Goal: Task Accomplishment & Management: Manage account settings

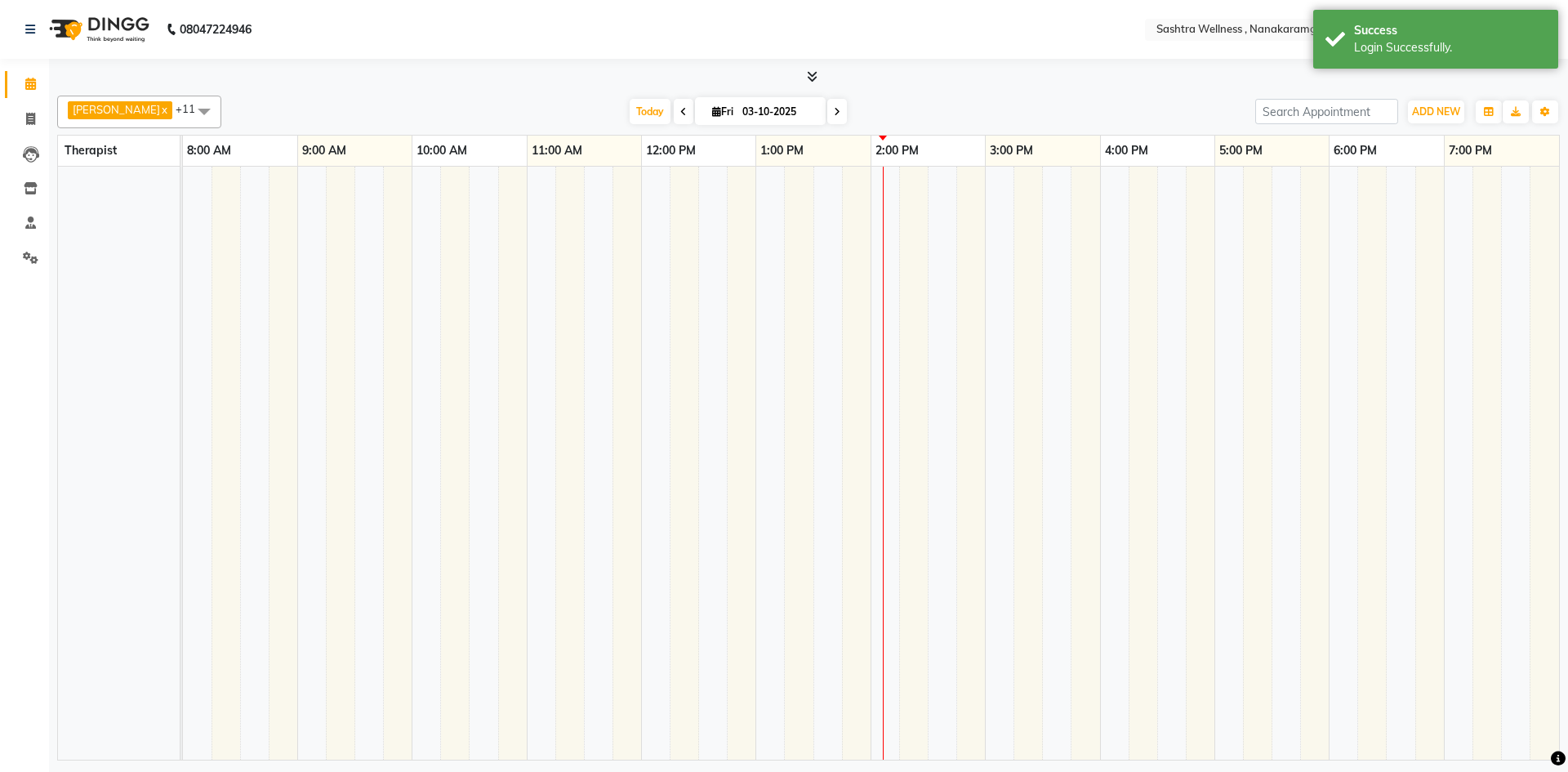
select select "en"
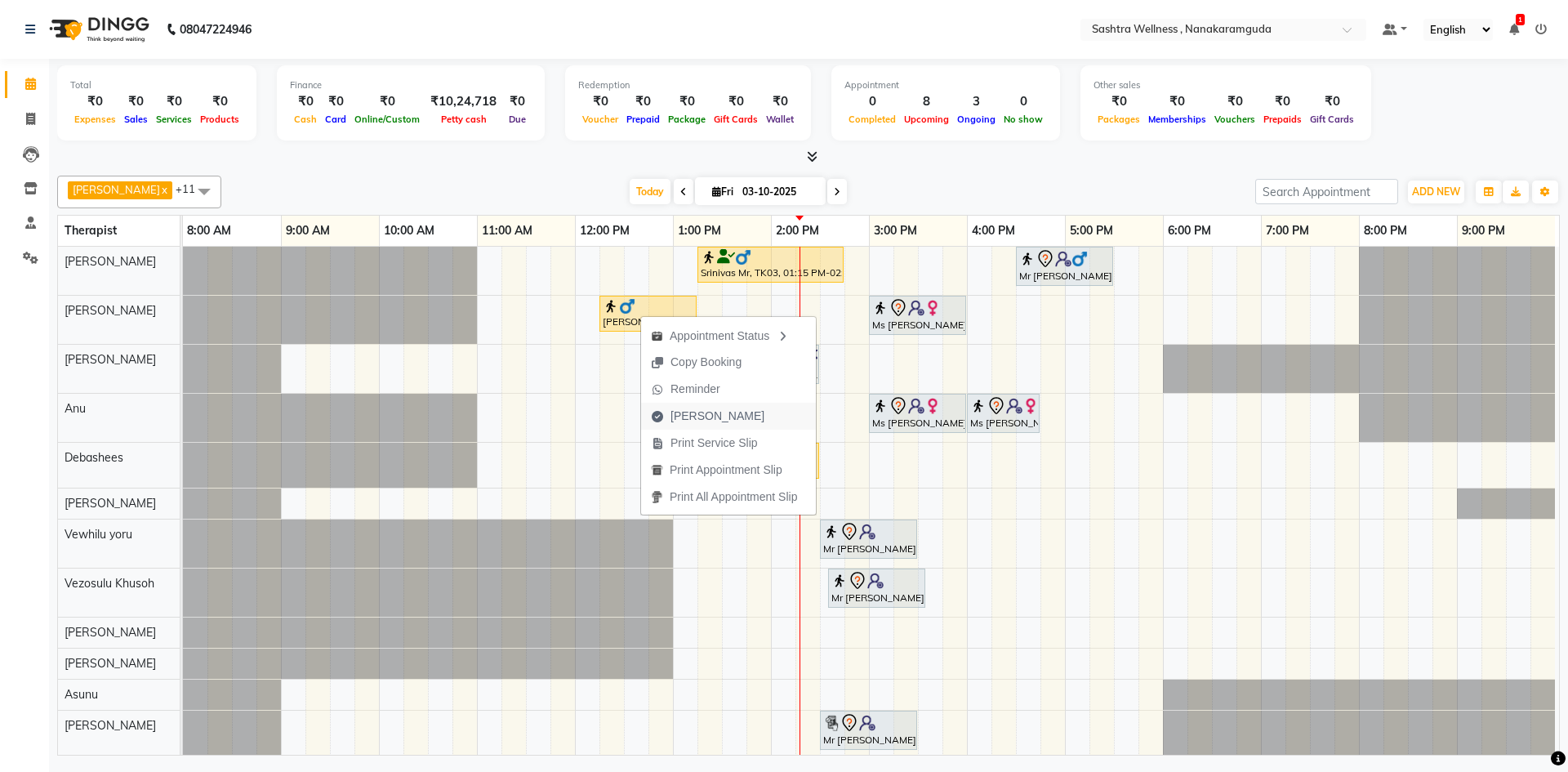
click at [725, 416] on span "[PERSON_NAME]" at bounding box center [718, 416] width 94 height 17
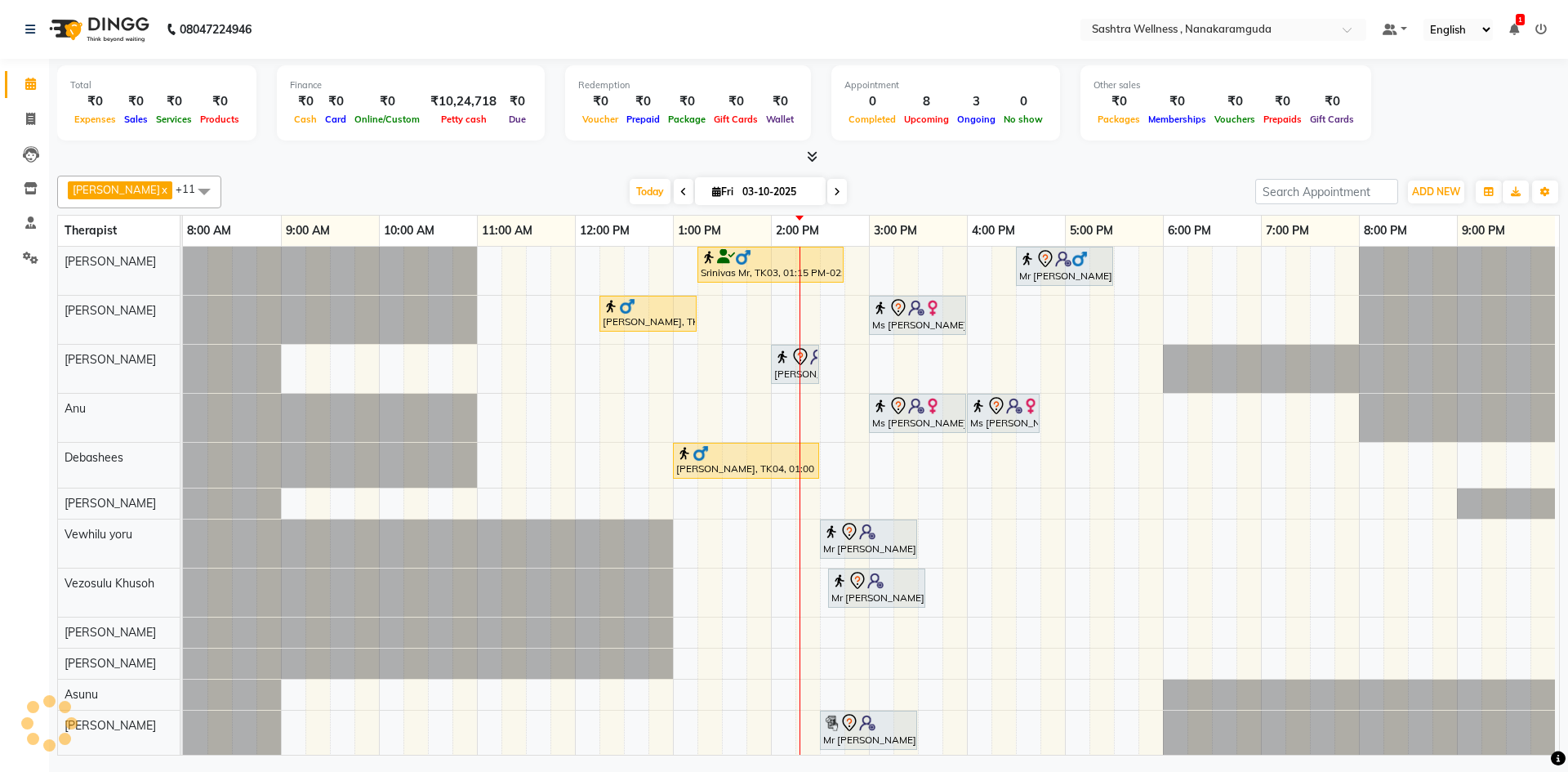
select select "service"
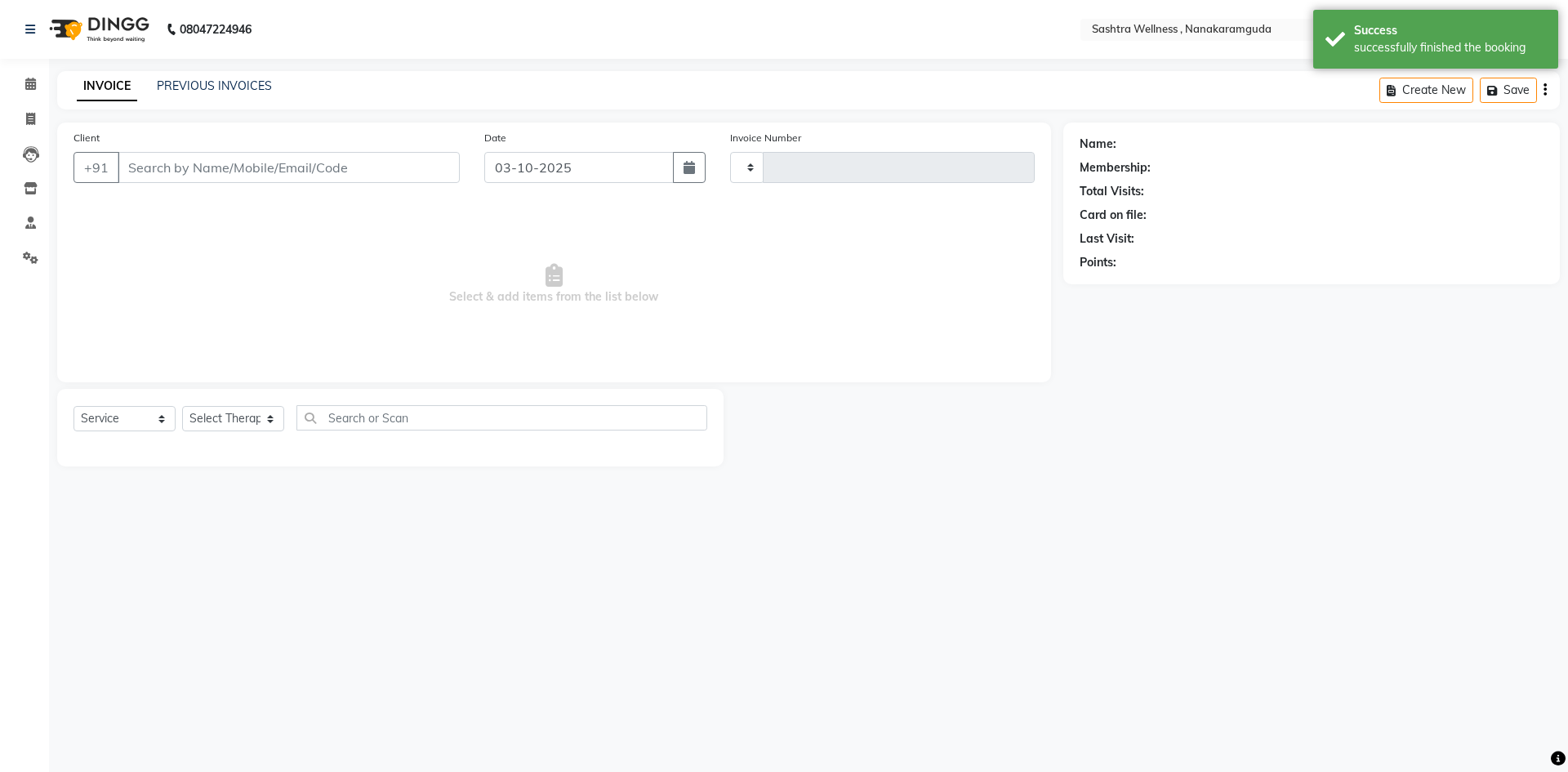
type input "0321"
select select "6669"
type input "6361944146"
select select "88333"
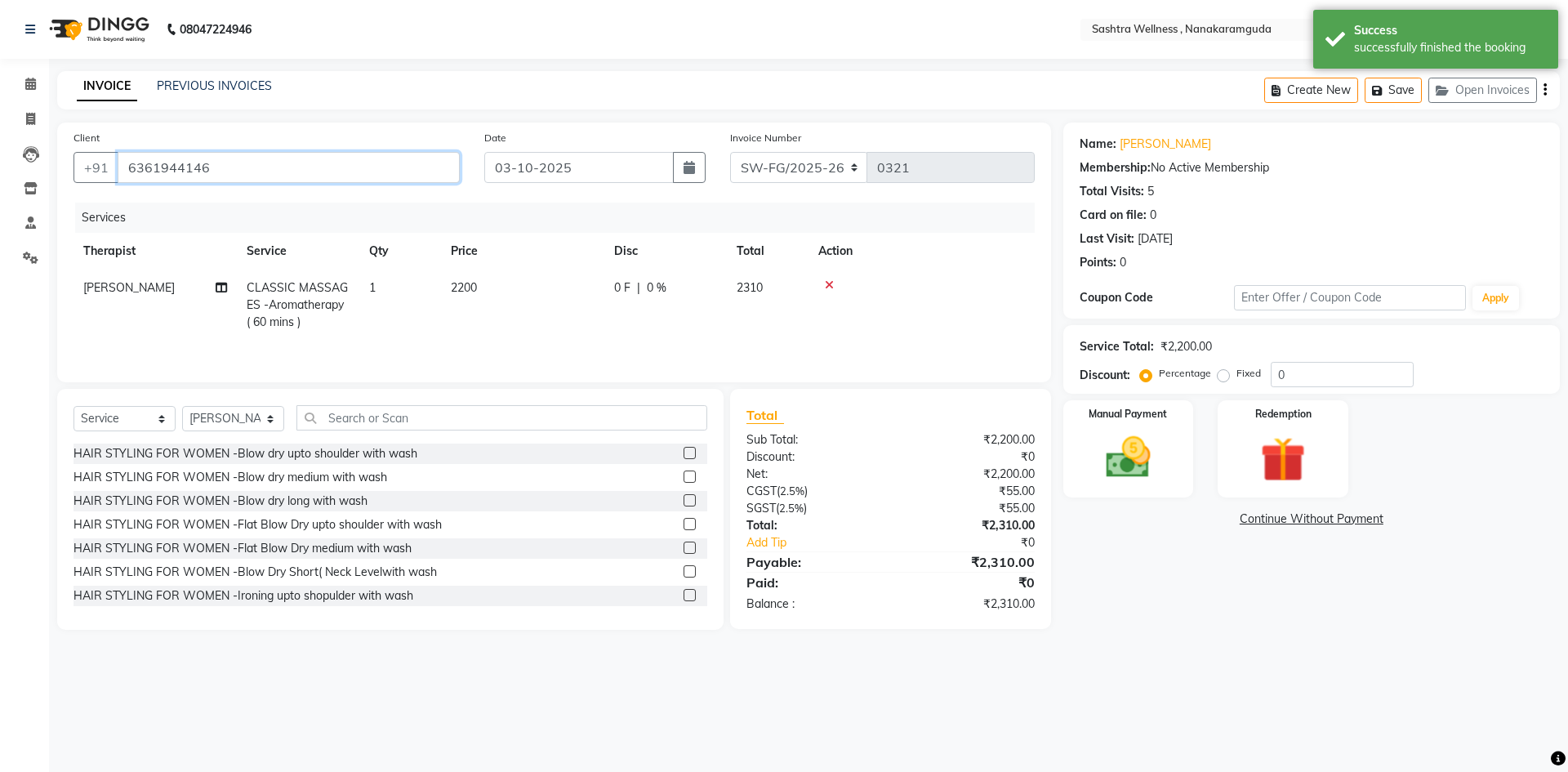
drag, startPoint x: 219, startPoint y: 181, endPoint x: 126, endPoint y: 181, distance: 93.0
click at [126, 181] on input "6361944146" at bounding box center [289, 168] width 342 height 31
click at [34, 218] on icon at bounding box center [30, 223] width 10 height 12
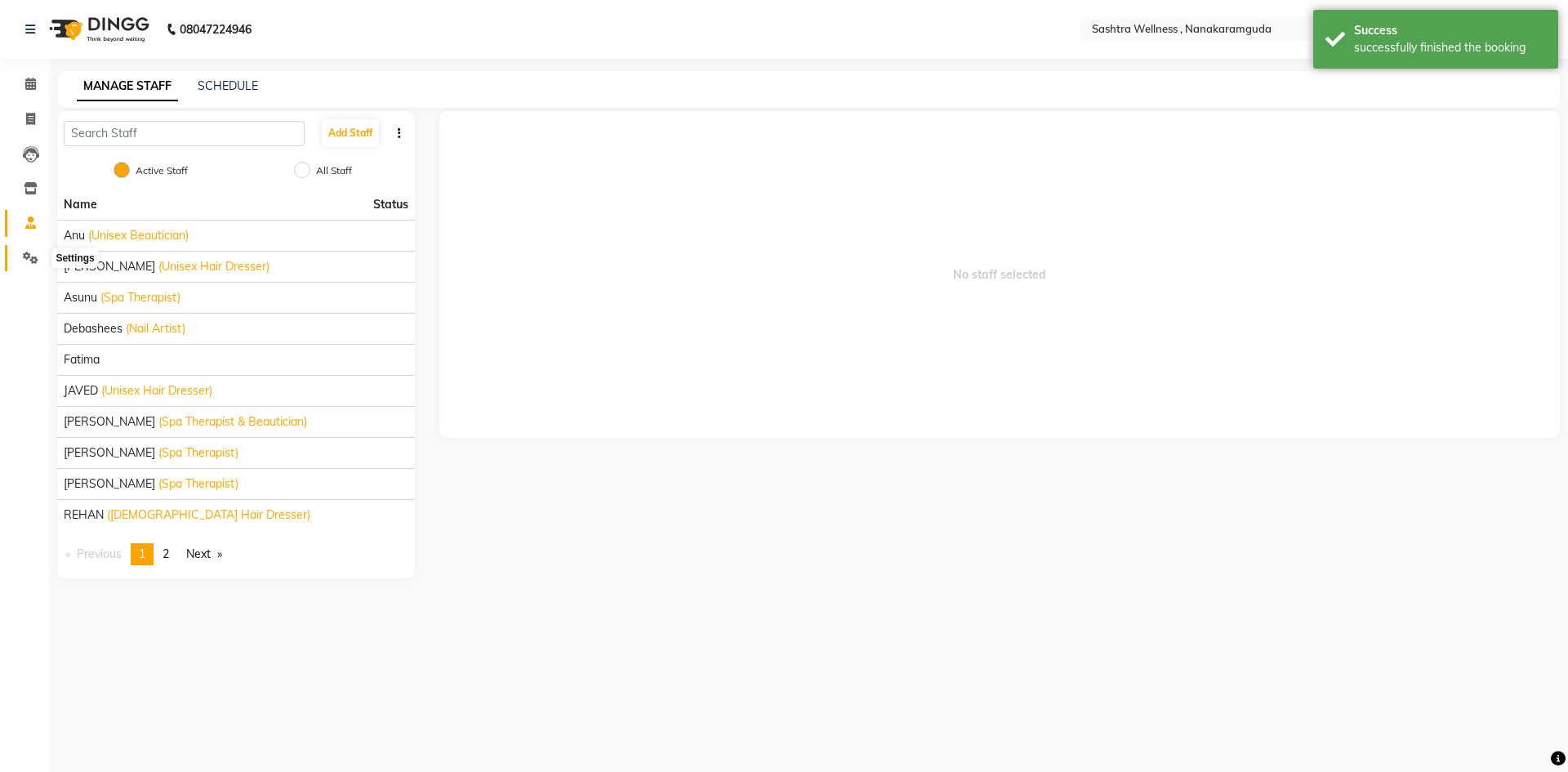
click at [36, 248] on link "Settings" at bounding box center [24, 258] width 39 height 27
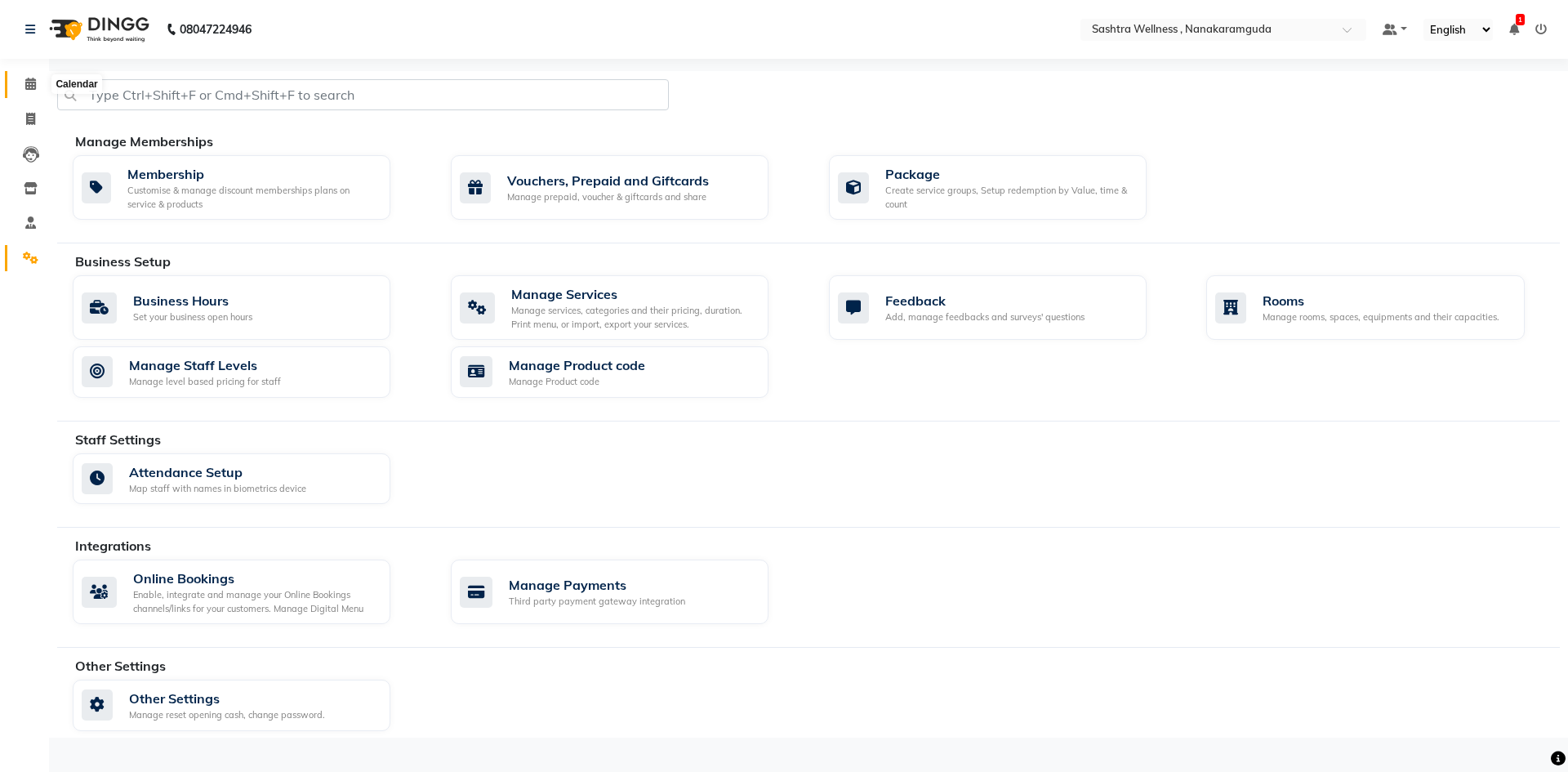
click at [33, 76] on span at bounding box center [30, 84] width 29 height 19
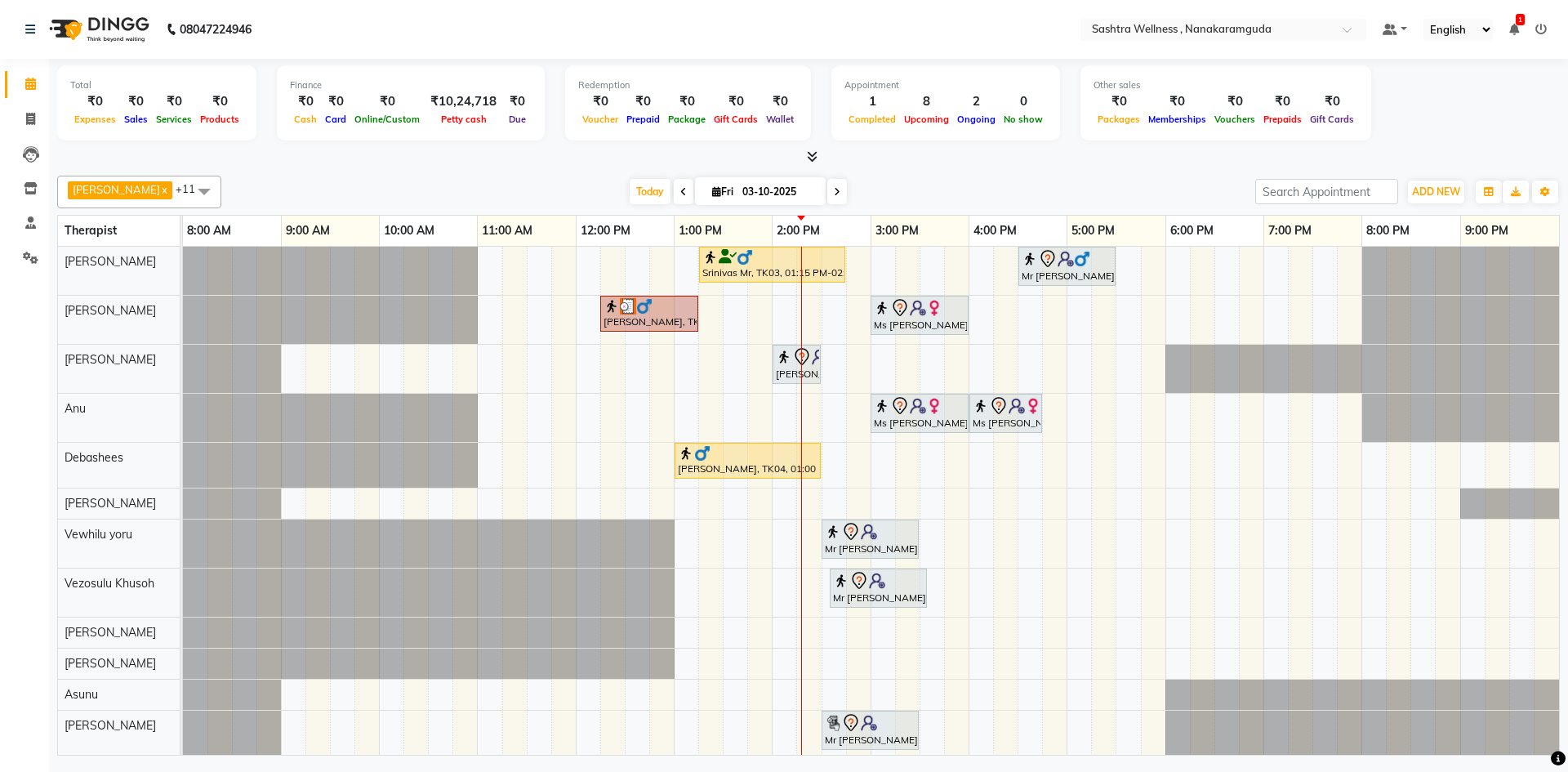
click at [1538, 34] on icon at bounding box center [1541, 29] width 11 height 11
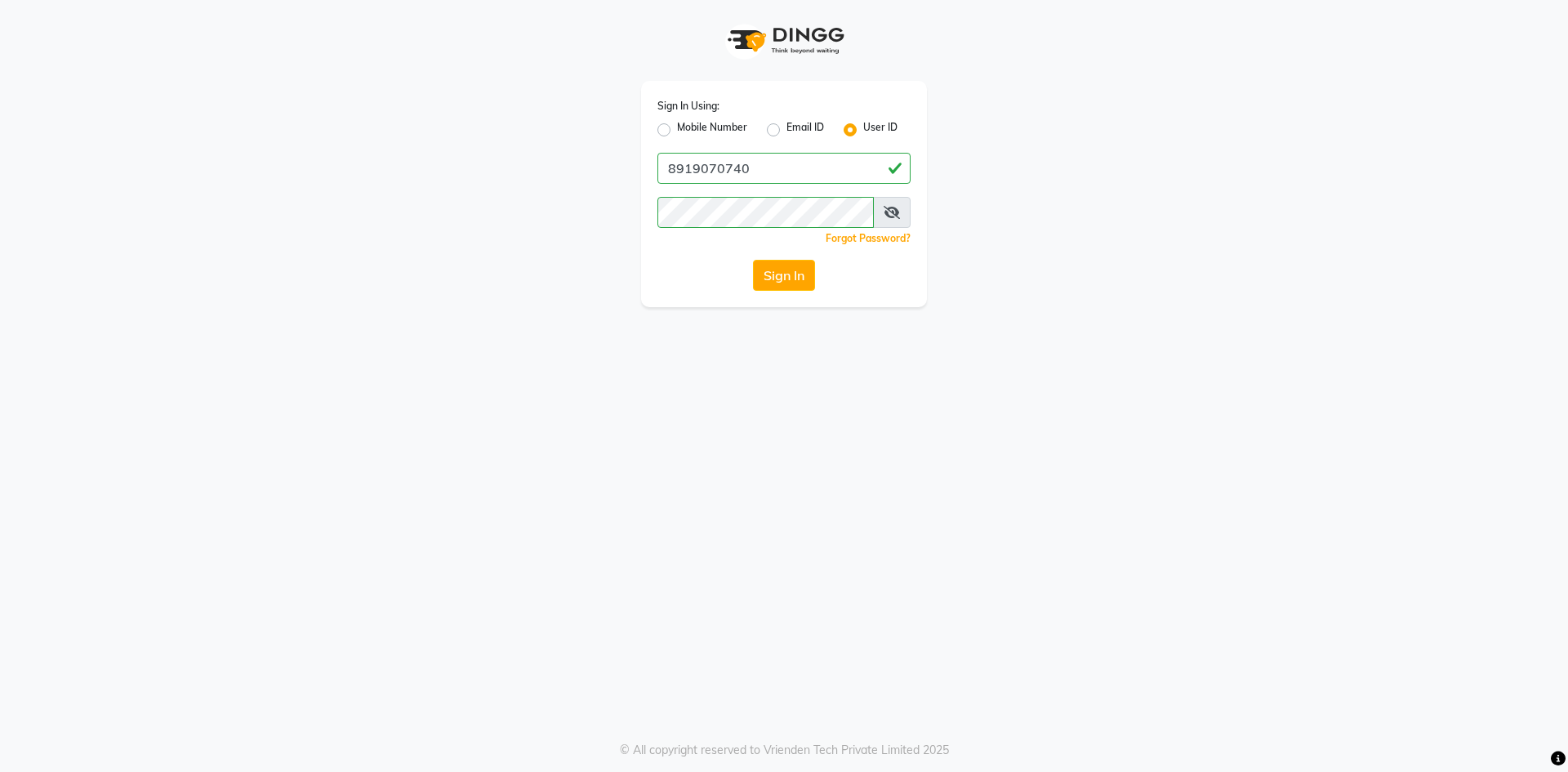
click at [710, 130] on label "Mobile Number" at bounding box center [712, 130] width 70 height 20
click at [688, 130] on input "Mobile Number" at bounding box center [682, 125] width 10 height 10
radio input "true"
radio input "false"
drag, startPoint x: 743, startPoint y: 179, endPoint x: 760, endPoint y: 186, distance: 18.4
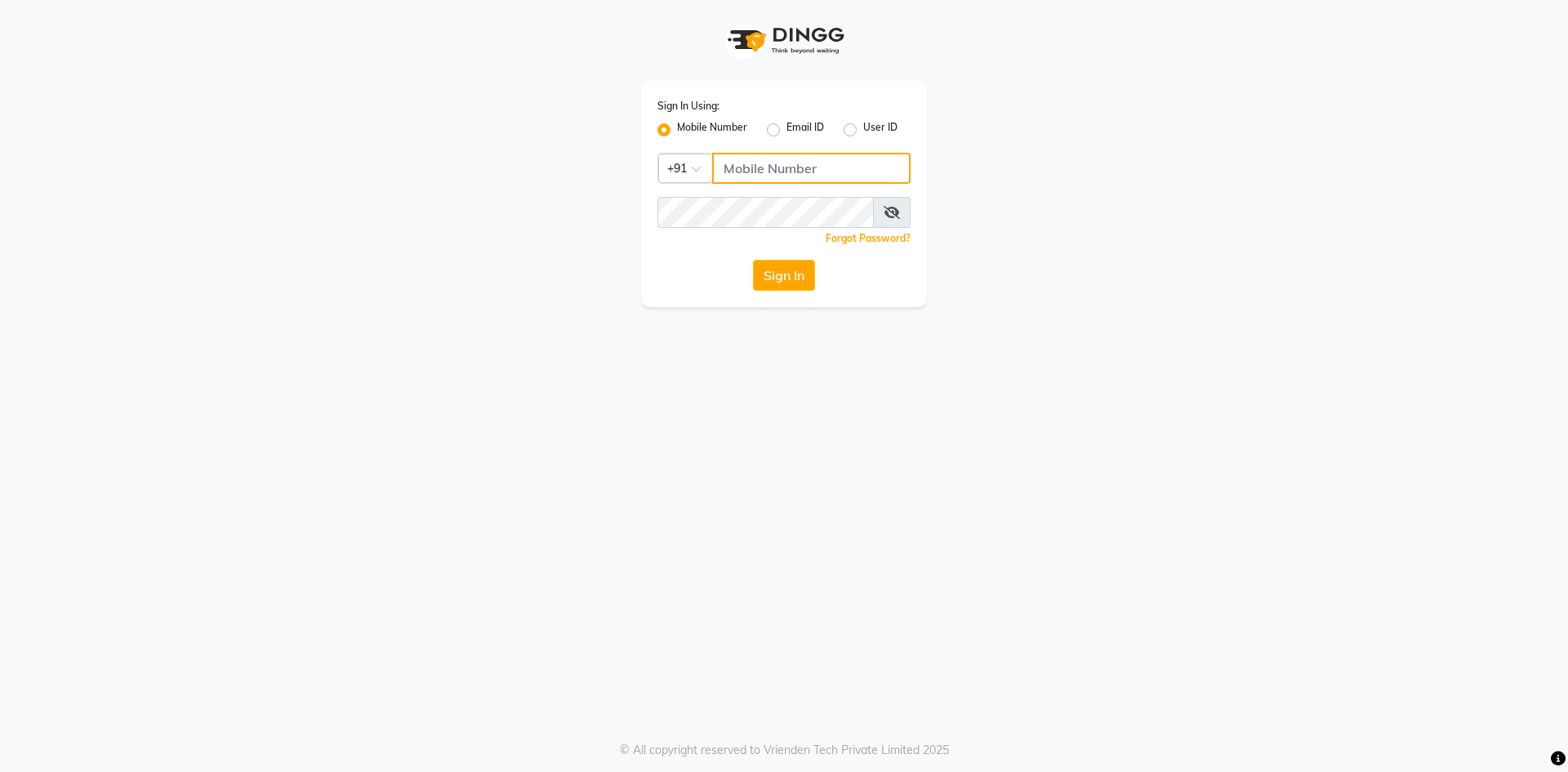
click at [743, 179] on input "Username" at bounding box center [811, 169] width 198 height 31
type input "9281094731"
click at [788, 281] on button "Sign In" at bounding box center [783, 276] width 62 height 31
